Goal: Check status: Check status

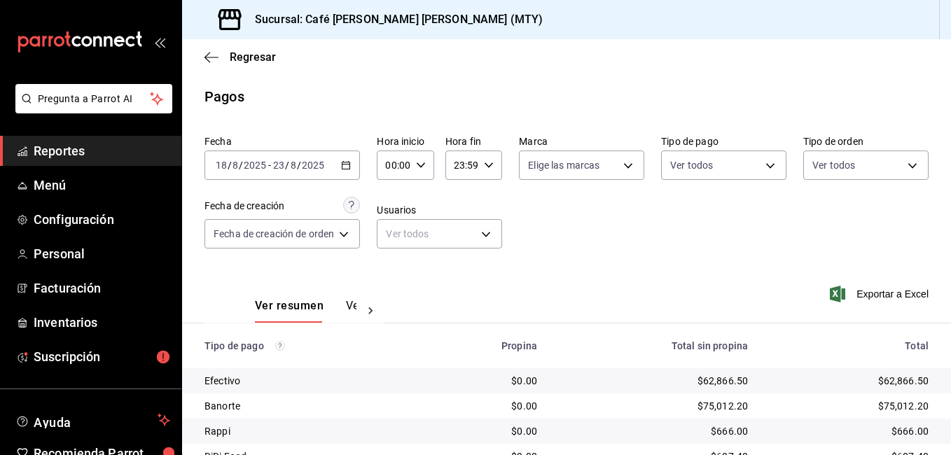
scroll to position [87, 0]
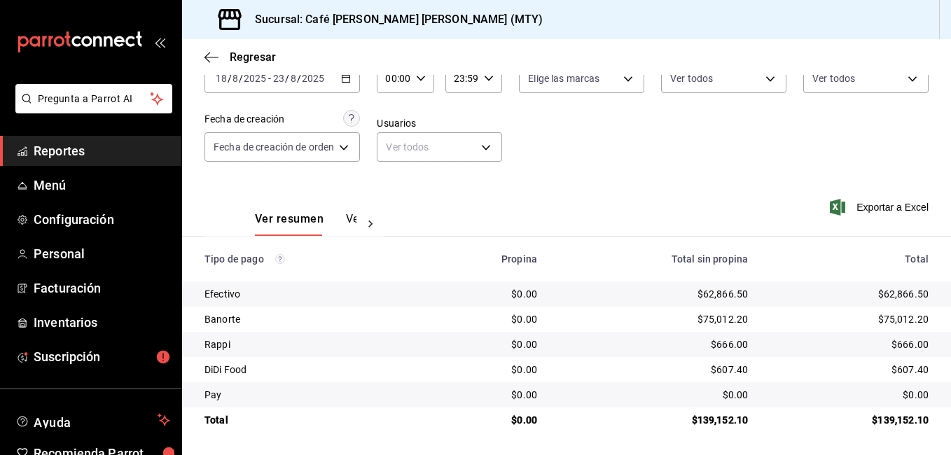
click at [65, 149] on span "Reportes" at bounding box center [102, 150] width 136 height 19
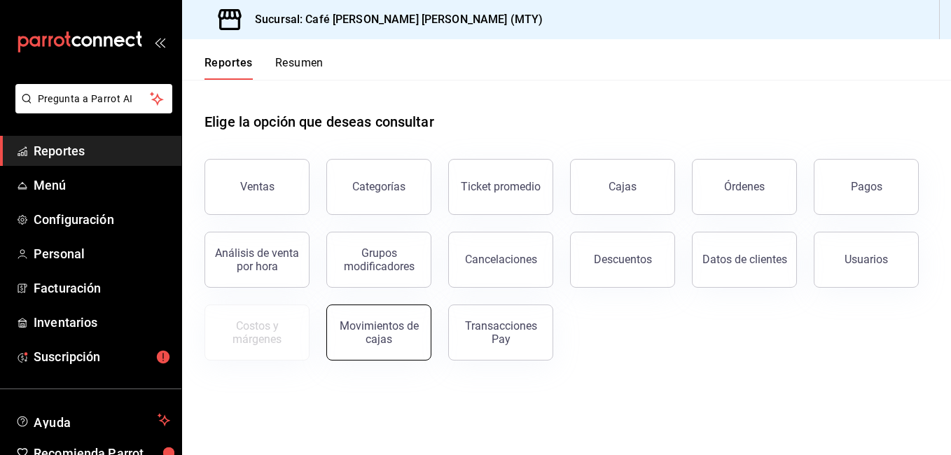
click at [389, 346] on button "Movimientos de cajas" at bounding box center [378, 332] width 105 height 56
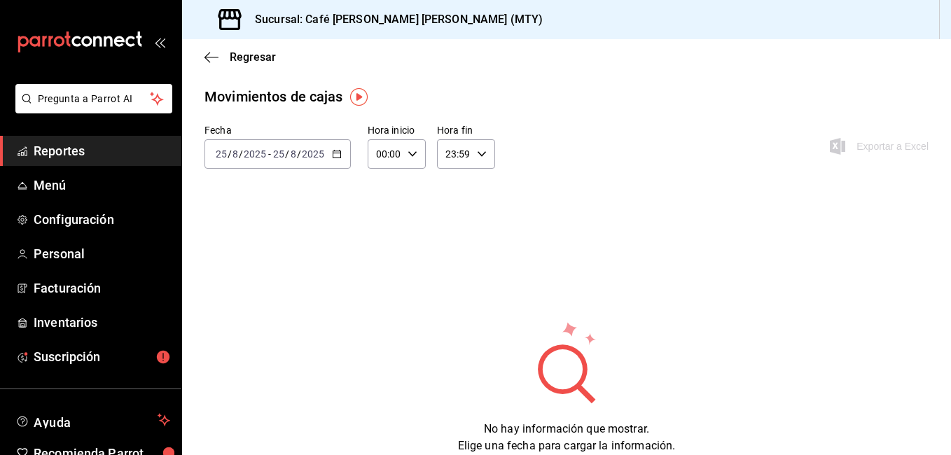
click at [341, 159] on div "[DATE] [DATE] - [DATE] [DATE]" at bounding box center [277, 153] width 146 height 29
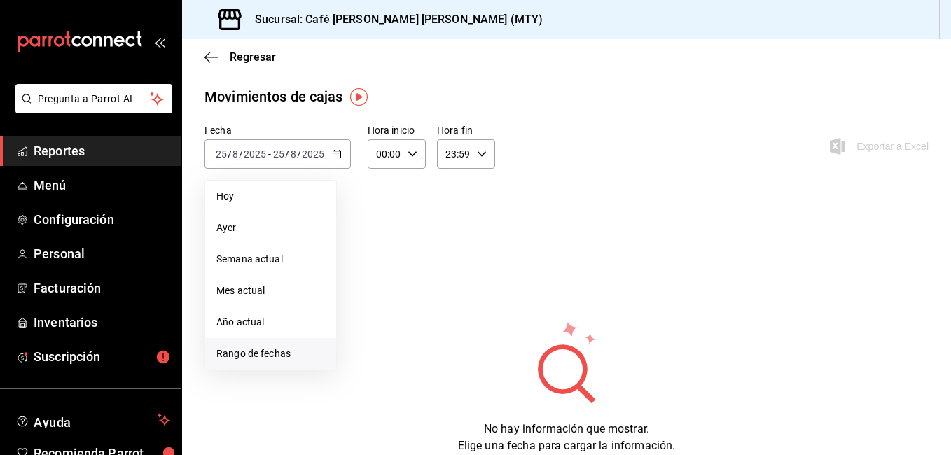
click at [225, 360] on span "Rango de fechas" at bounding box center [270, 353] width 108 height 15
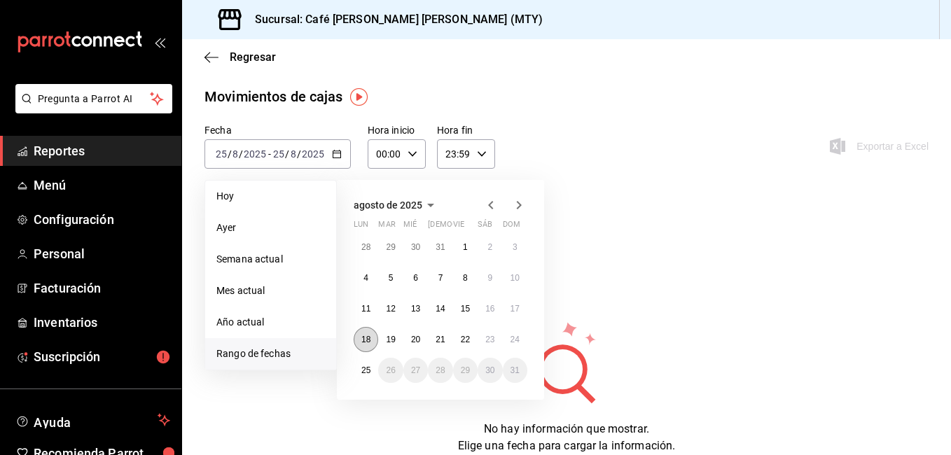
click at [361, 342] on abbr "18" at bounding box center [365, 340] width 9 height 10
click at [493, 338] on abbr "23" at bounding box center [489, 340] width 9 height 10
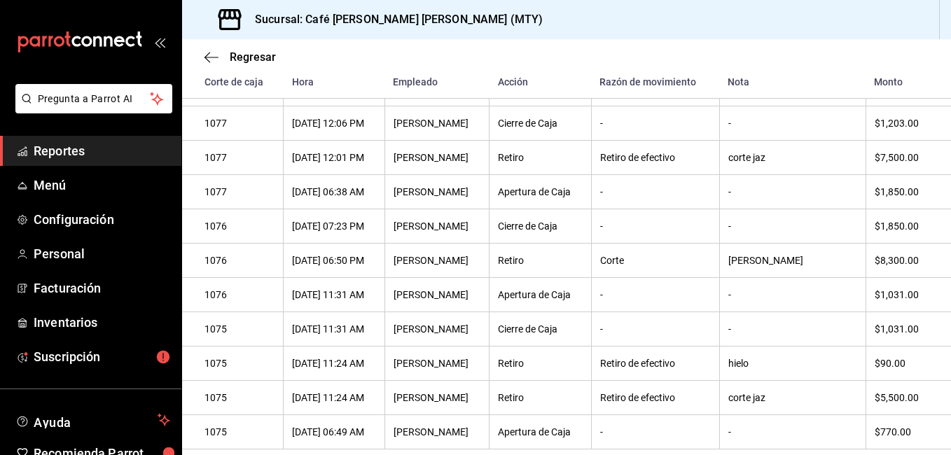
scroll to position [1266, 0]
